Goal: Task Accomplishment & Management: Use online tool/utility

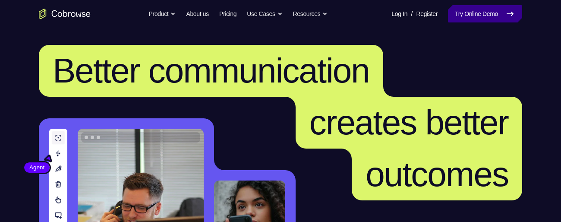
click at [483, 13] on link "Try Online Demo" at bounding box center [485, 13] width 74 height 17
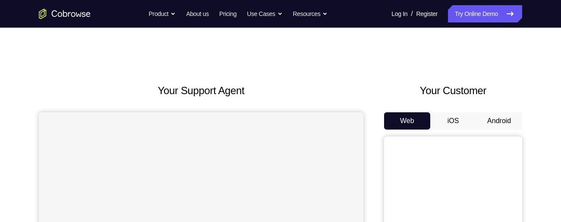
click at [504, 122] on button "Android" at bounding box center [499, 120] width 46 height 17
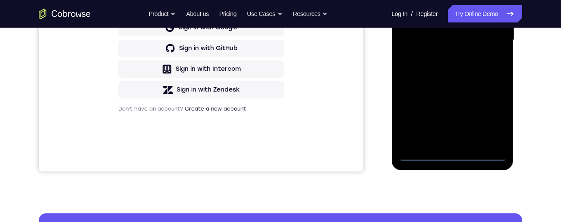
scroll to position [238, 0]
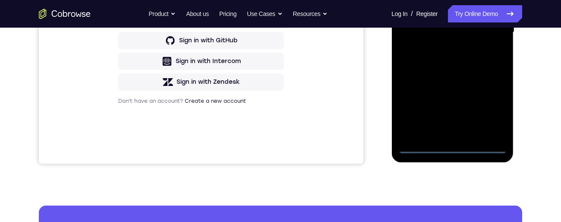
click at [452, 148] on div at bounding box center [452, 32] width 109 height 241
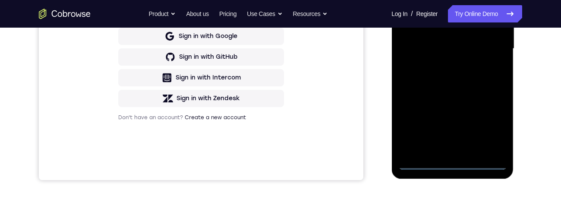
click at [493, 126] on div at bounding box center [452, 48] width 109 height 241
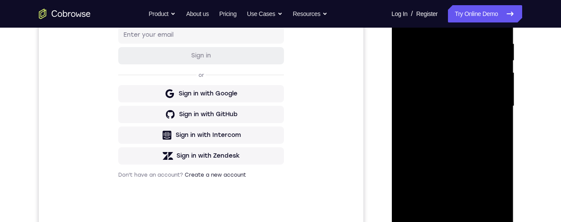
scroll to position [81, 0]
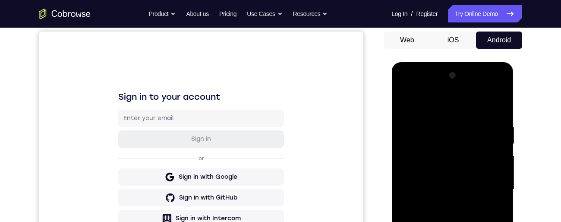
click at [479, 110] on div at bounding box center [452, 189] width 109 height 241
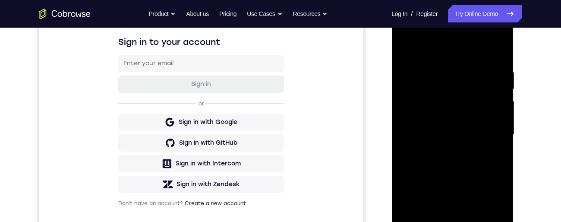
click at [490, 130] on div at bounding box center [452, 134] width 109 height 241
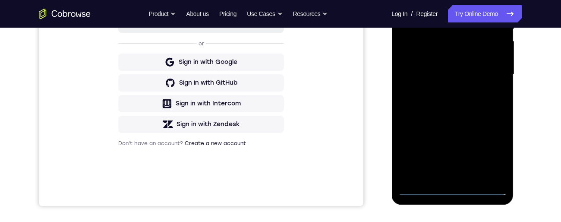
scroll to position [200, 0]
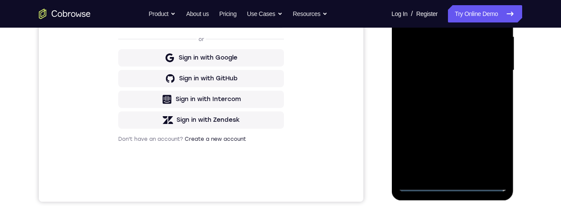
click at [446, 88] on div at bounding box center [452, 70] width 109 height 241
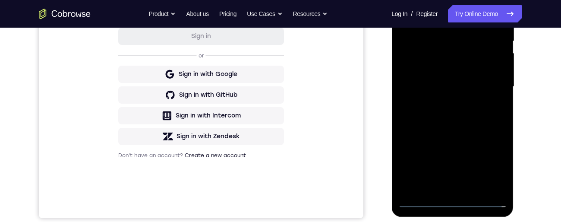
click at [480, 81] on div at bounding box center [452, 86] width 109 height 241
click at [432, 70] on div at bounding box center [452, 86] width 109 height 241
click at [457, 91] on div at bounding box center [452, 86] width 109 height 241
click at [455, 118] on div at bounding box center [452, 86] width 109 height 241
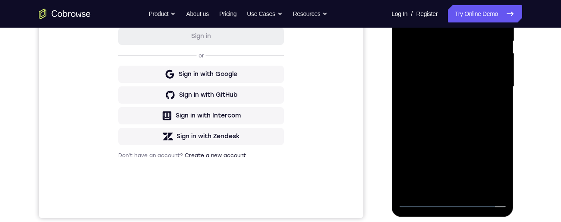
scroll to position [144, 0]
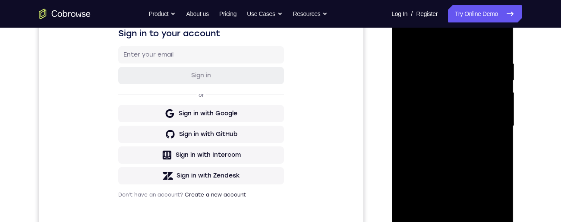
click at [505, 50] on div at bounding box center [452, 125] width 109 height 241
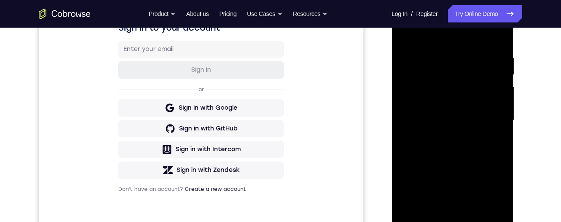
scroll to position [147, 0]
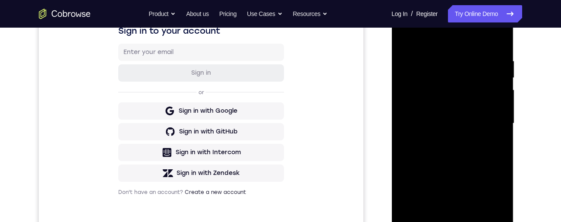
click at [438, 63] on div at bounding box center [452, 123] width 109 height 241
click at [495, 44] on div at bounding box center [452, 123] width 109 height 241
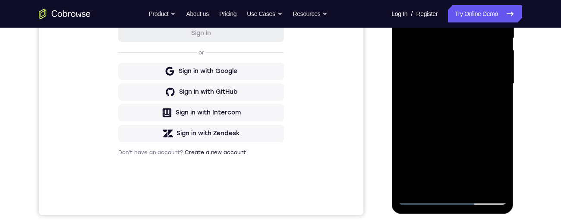
scroll to position [195, 0]
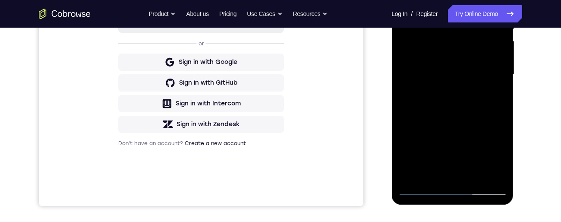
click at [471, 181] on div at bounding box center [452, 74] width 109 height 241
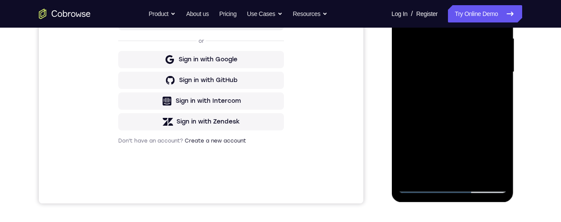
click at [451, 120] on div at bounding box center [452, 71] width 109 height 241
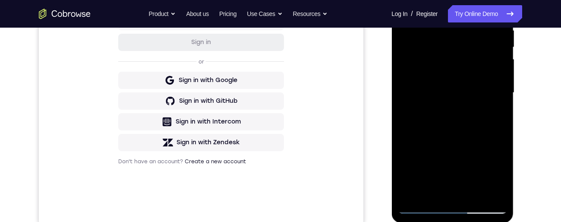
click at [447, 100] on div at bounding box center [452, 92] width 109 height 241
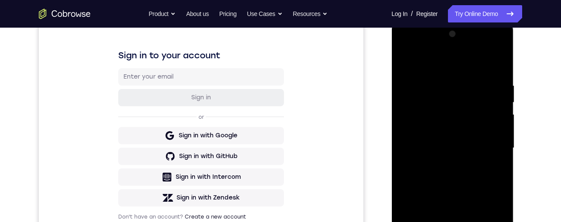
scroll to position [81, 0]
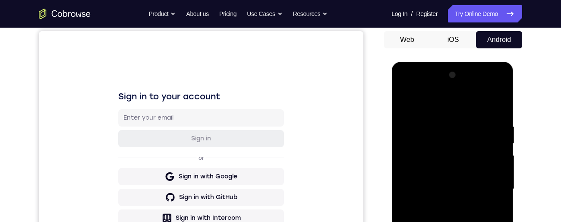
click at [404, 105] on div at bounding box center [452, 188] width 109 height 241
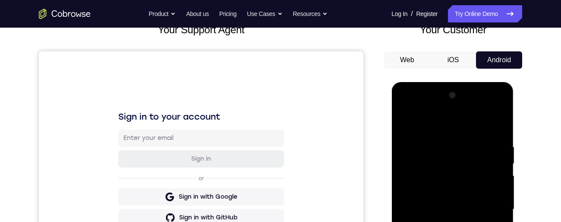
click at [407, 119] on div at bounding box center [452, 208] width 109 height 241
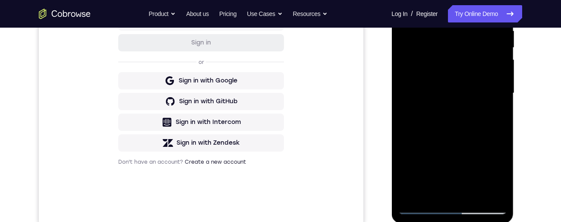
scroll to position [179, 0]
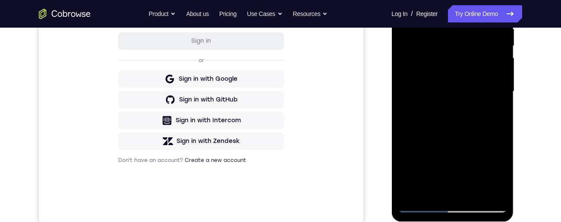
click at [405, 144] on div at bounding box center [452, 91] width 109 height 241
click at [423, 158] on div at bounding box center [452, 91] width 109 height 241
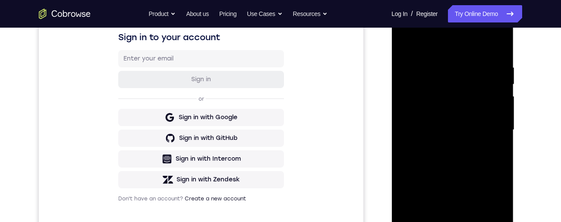
scroll to position [138, 0]
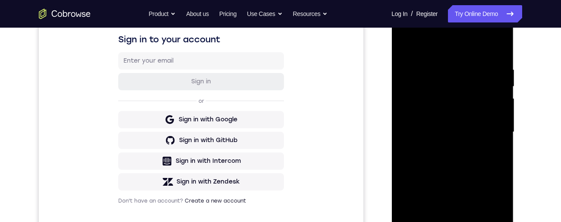
click at [402, 48] on div at bounding box center [452, 131] width 109 height 241
click at [407, 46] on div at bounding box center [452, 131] width 109 height 241
